Goal: Information Seeking & Learning: Learn about a topic

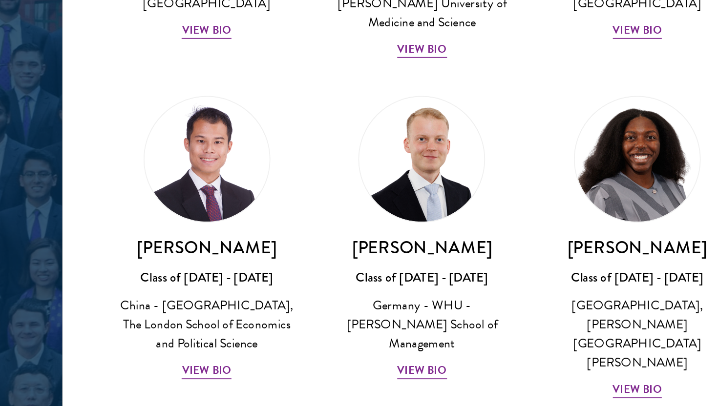
scroll to position [1903, 0]
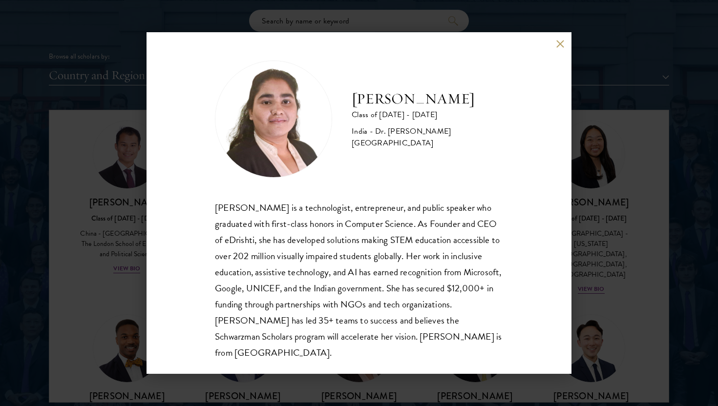
scroll to position [1206, 0]
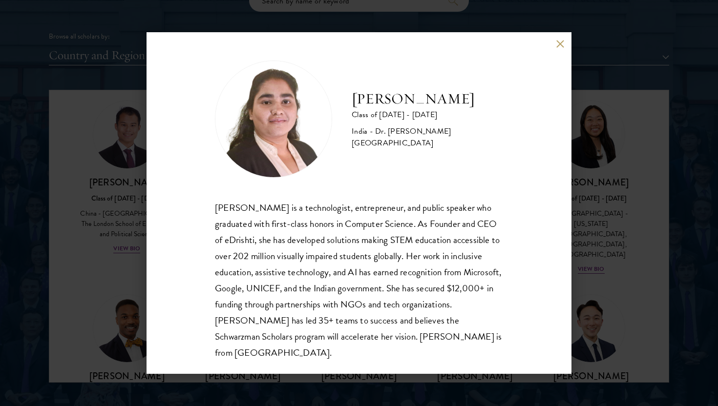
click at [624, 300] on div "[PERSON_NAME] Class of [DATE] - [DATE] [GEOGRAPHIC_DATA] - Dr. [PERSON_NAME][GE…" at bounding box center [359, 203] width 718 height 406
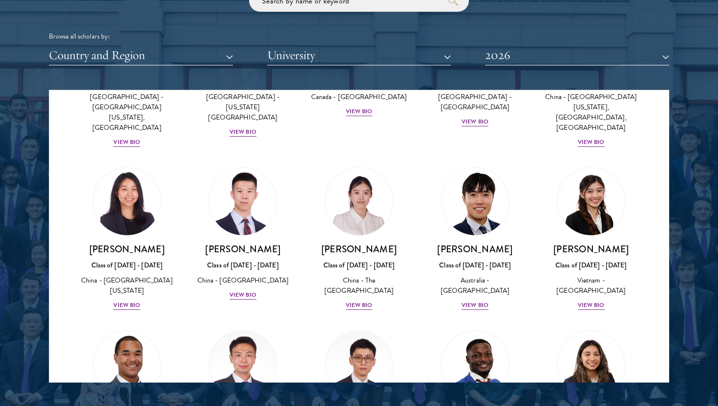
scroll to position [2882, 0]
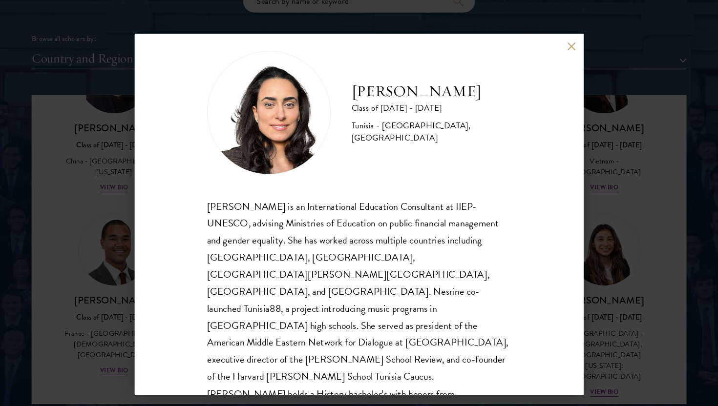
scroll to position [17, 0]
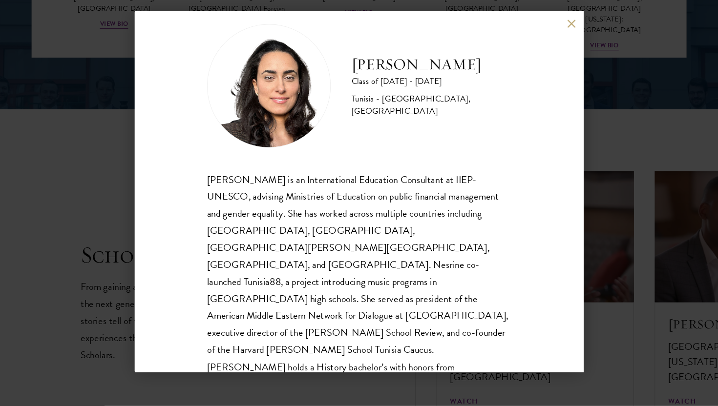
click at [118, 284] on div "[PERSON_NAME] Class of [DATE] - [DATE] [GEOGRAPHIC_DATA] - [GEOGRAPHIC_DATA], […" at bounding box center [359, 203] width 718 height 406
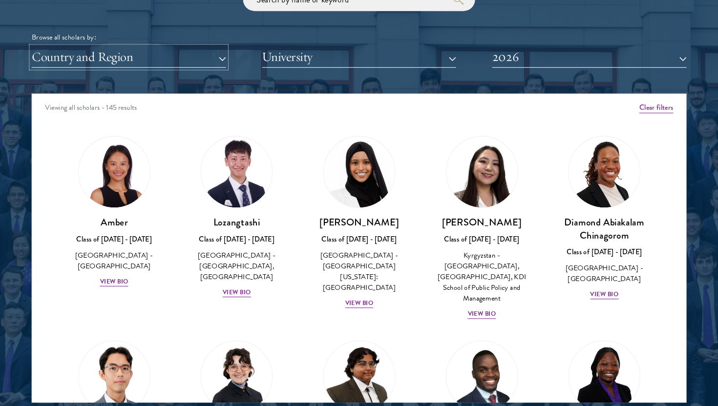
click at [200, 76] on button "Country and Region" at bounding box center [141, 75] width 184 height 20
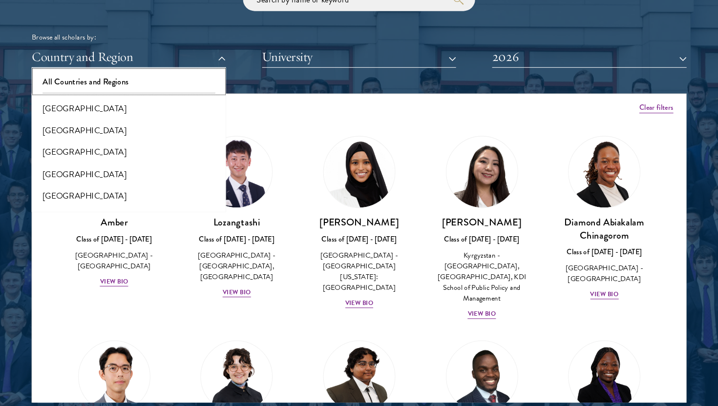
click at [178, 98] on button "All Countries and Regions" at bounding box center [141, 98] width 178 height 21
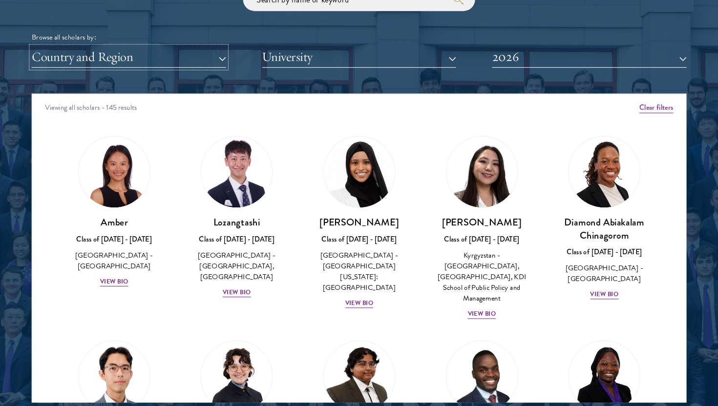
click at [185, 77] on button "Country and Region" at bounding box center [141, 75] width 184 height 20
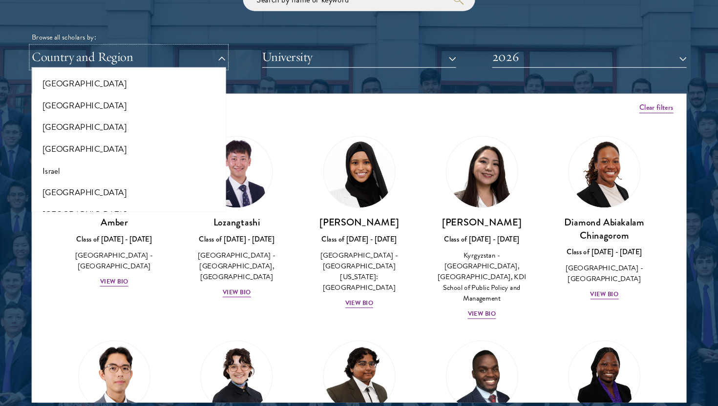
scroll to position [768, 0]
click at [62, 103] on button "[GEOGRAPHIC_DATA]" at bounding box center [141, 101] width 178 height 21
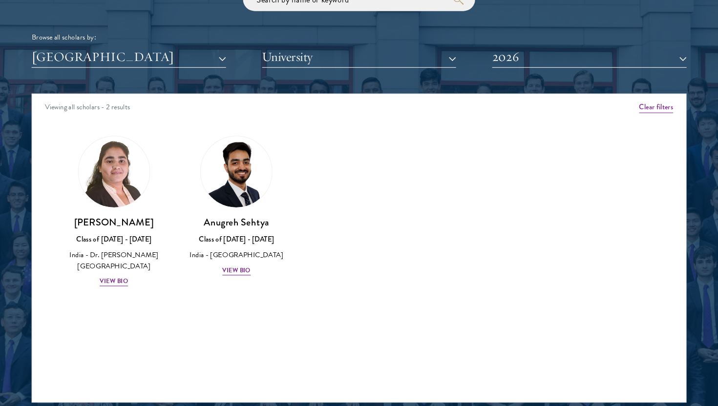
click at [339, 237] on div "Amber Class of [DATE] - [DATE] [GEOGRAPHIC_DATA] - [GEOGRAPHIC_DATA] View Bio C…" at bounding box center [358, 230] width 619 height 185
click at [242, 276] on div "View Bio" at bounding box center [242, 277] width 27 height 9
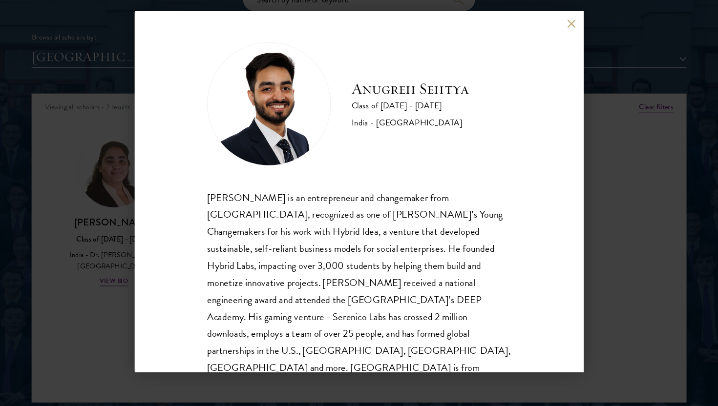
click at [568, 300] on div "[PERSON_NAME] Class of [DATE] - [DATE] [GEOGRAPHIC_DATA] - [GEOGRAPHIC_DATA] [P…" at bounding box center [358, 203] width 425 height 342
drag, startPoint x: 604, startPoint y: 303, endPoint x: 392, endPoint y: 298, distance: 211.9
click at [604, 303] on div "[PERSON_NAME] Class of [DATE] - [DATE] [GEOGRAPHIC_DATA] - [GEOGRAPHIC_DATA] [P…" at bounding box center [359, 203] width 718 height 406
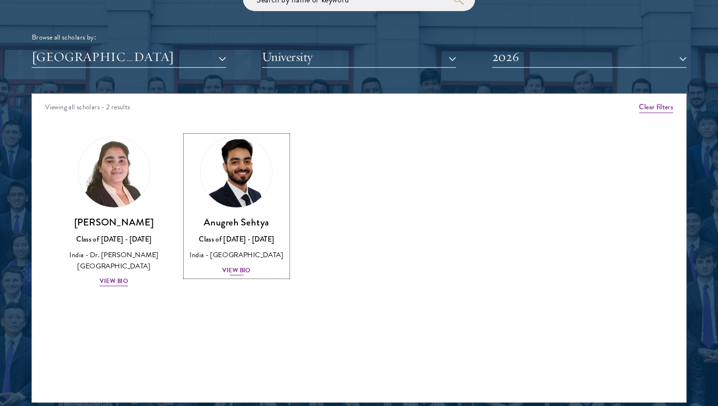
click at [228, 269] on div "[PERSON_NAME] Class of [DATE] - [DATE] [GEOGRAPHIC_DATA] - [GEOGRAPHIC_DATA] Vi…" at bounding box center [243, 255] width 97 height 58
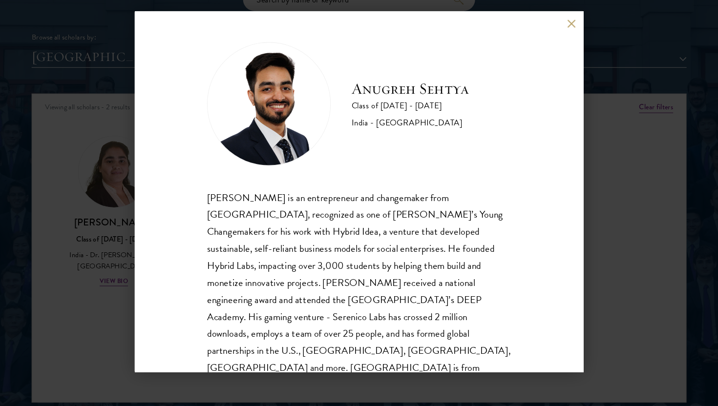
scroll to position [17, 0]
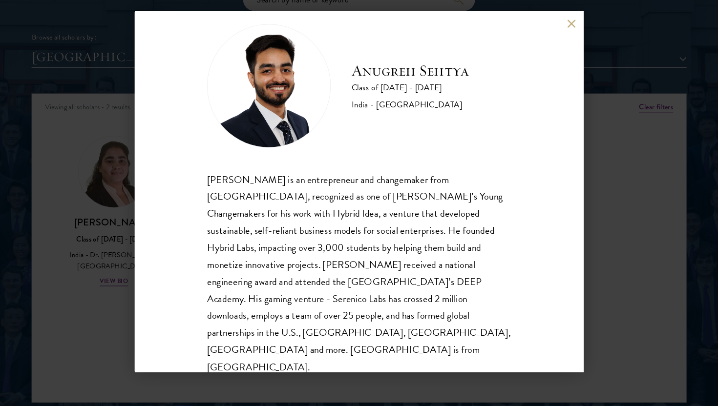
click at [204, 310] on div "[PERSON_NAME] Class of [DATE] - [DATE] [GEOGRAPHIC_DATA] - [GEOGRAPHIC_DATA] [P…" at bounding box center [358, 203] width 425 height 342
click at [119, 316] on div "[PERSON_NAME] Class of [DATE] - [DATE] [GEOGRAPHIC_DATA] - [GEOGRAPHIC_DATA] [P…" at bounding box center [359, 203] width 718 height 406
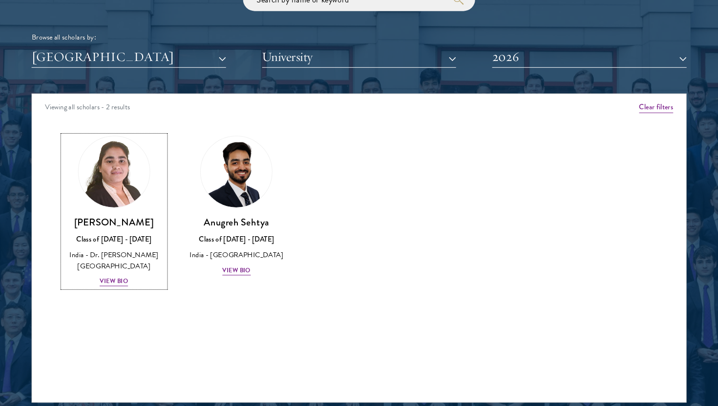
click at [138, 286] on div "View Bio" at bounding box center [126, 287] width 27 height 9
click at [134, 316] on div "Amber Class of [DATE] - [DATE] [GEOGRAPHIC_DATA] - [GEOGRAPHIC_DATA] View Bio C…" at bounding box center [358, 230] width 619 height 185
click at [172, 82] on button "[GEOGRAPHIC_DATA]" at bounding box center [141, 75] width 184 height 20
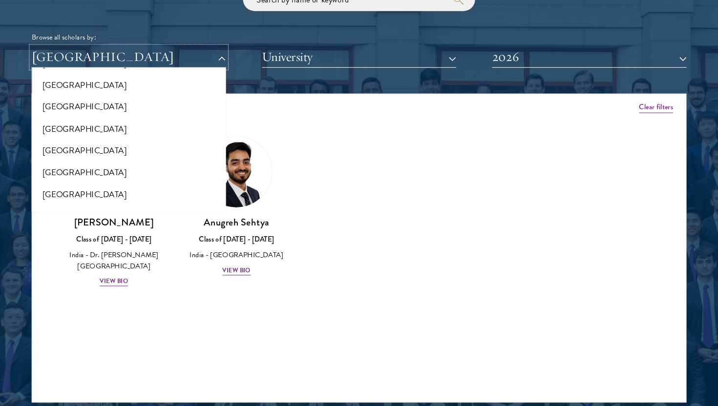
scroll to position [0, 0]
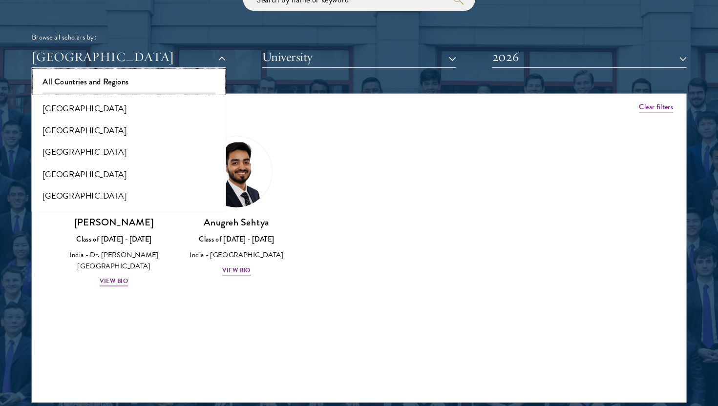
click at [161, 90] on button "All Countries and Regions" at bounding box center [141, 98] width 178 height 21
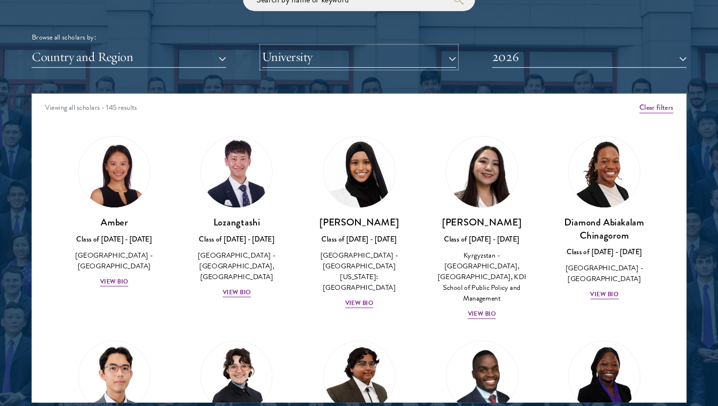
click at [339, 67] on button "University" at bounding box center [359, 75] width 184 height 20
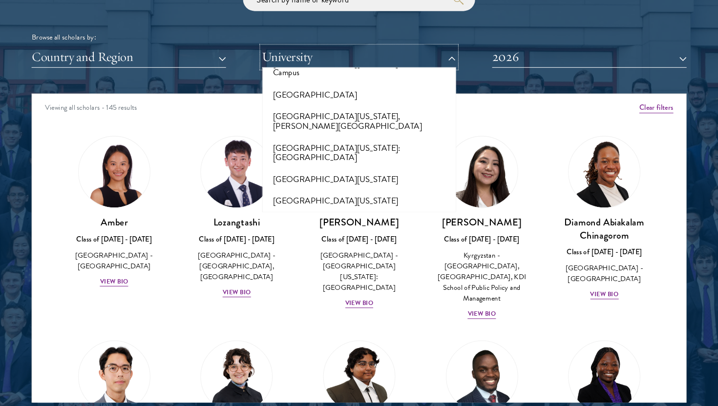
scroll to position [8352, 0]
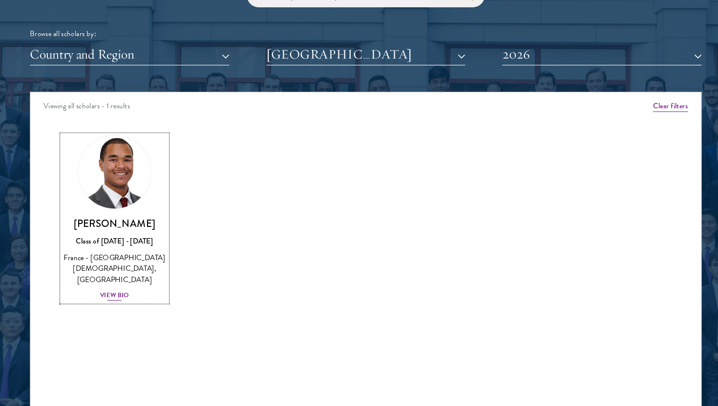
click at [133, 293] on div "View Bio" at bounding box center [126, 297] width 27 height 9
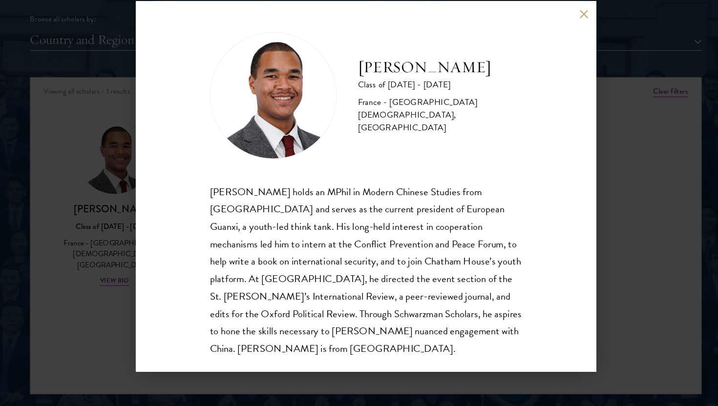
scroll to position [1196, 0]
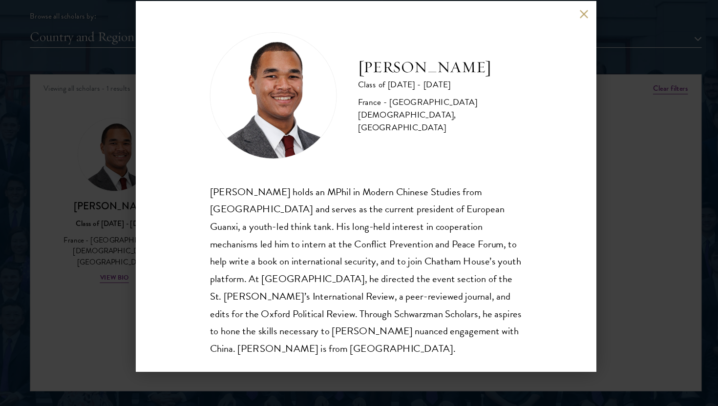
click at [116, 327] on div "[PERSON_NAME] Class of [DATE] - [DATE] France - [GEOGRAPHIC_DATA][DEMOGRAPHIC_D…" at bounding box center [359, 203] width 718 height 406
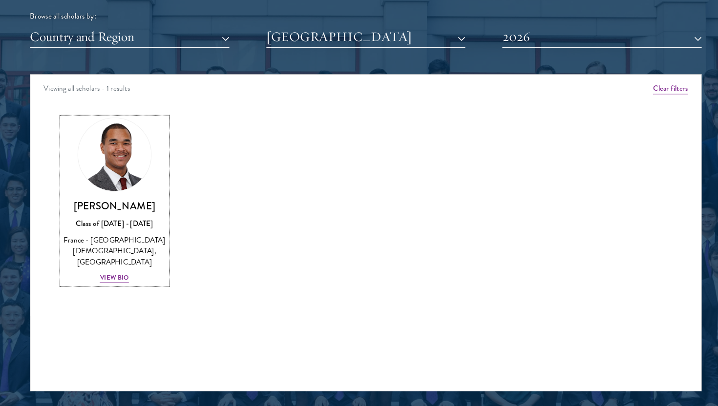
scroll to position [1196, 0]
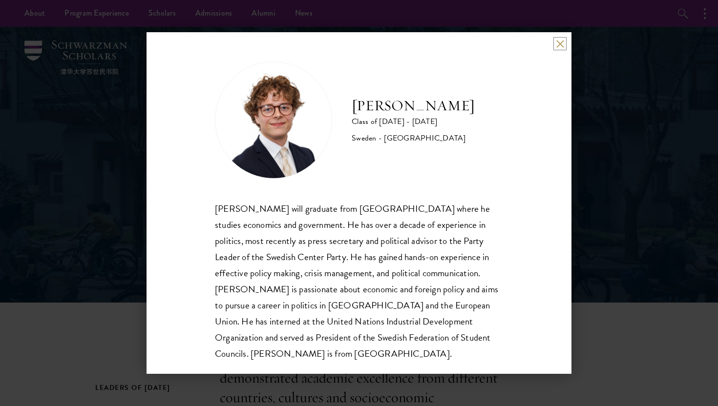
scroll to position [1, 0]
